Goal: Ask a question

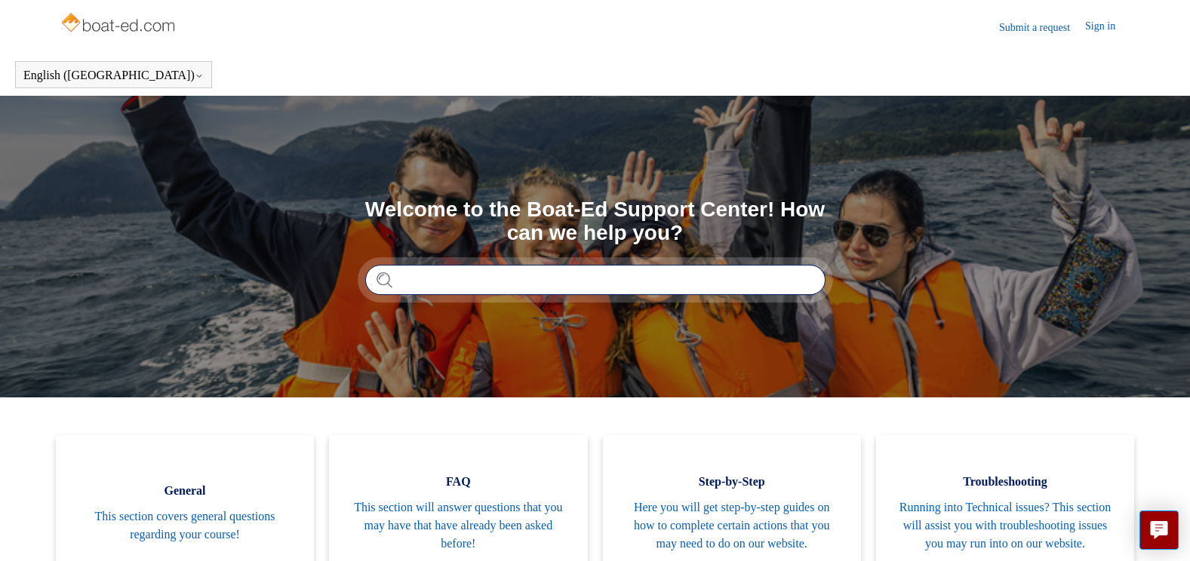
click at [417, 278] on input "Search" at bounding box center [595, 280] width 460 height 30
type input "**********"
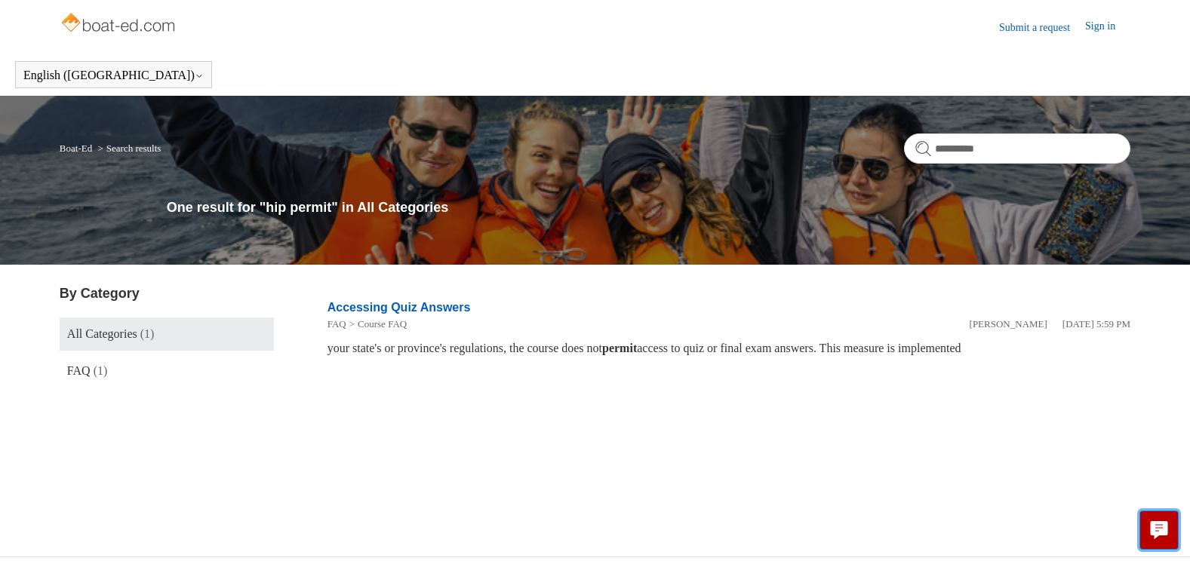
click at [1156, 527] on icon "Live chat" at bounding box center [1158, 528] width 17 height 14
click at [642, 401] on section "Accessing Quiz Answers FAQ Course FAQ [PERSON_NAME] [DATE] 5:59 PM your state's…" at bounding box center [728, 345] width 803 height 123
